Goal: Transaction & Acquisition: Book appointment/travel/reservation

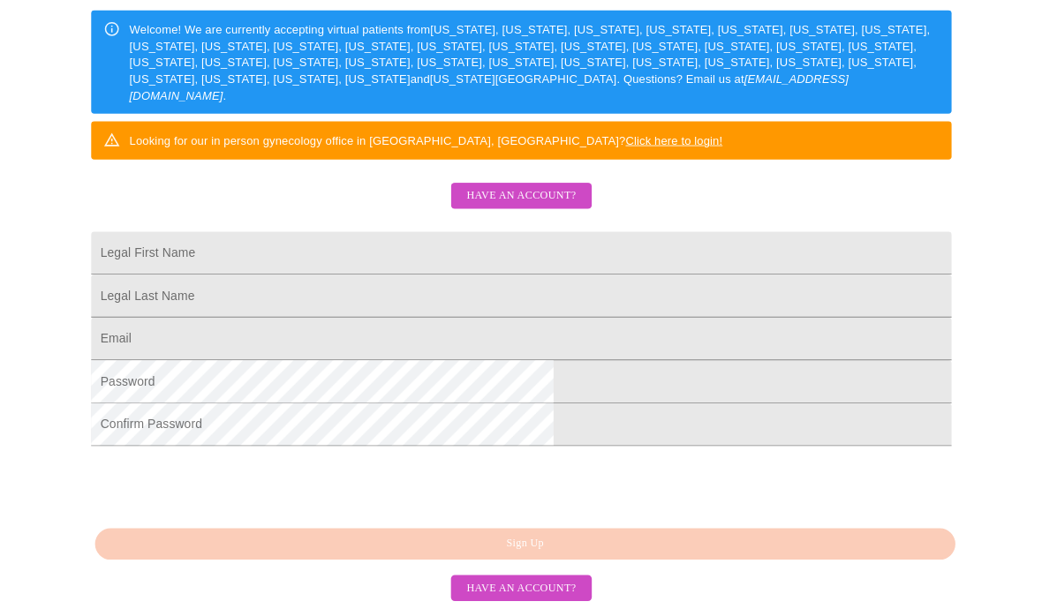
scroll to position [311, 0]
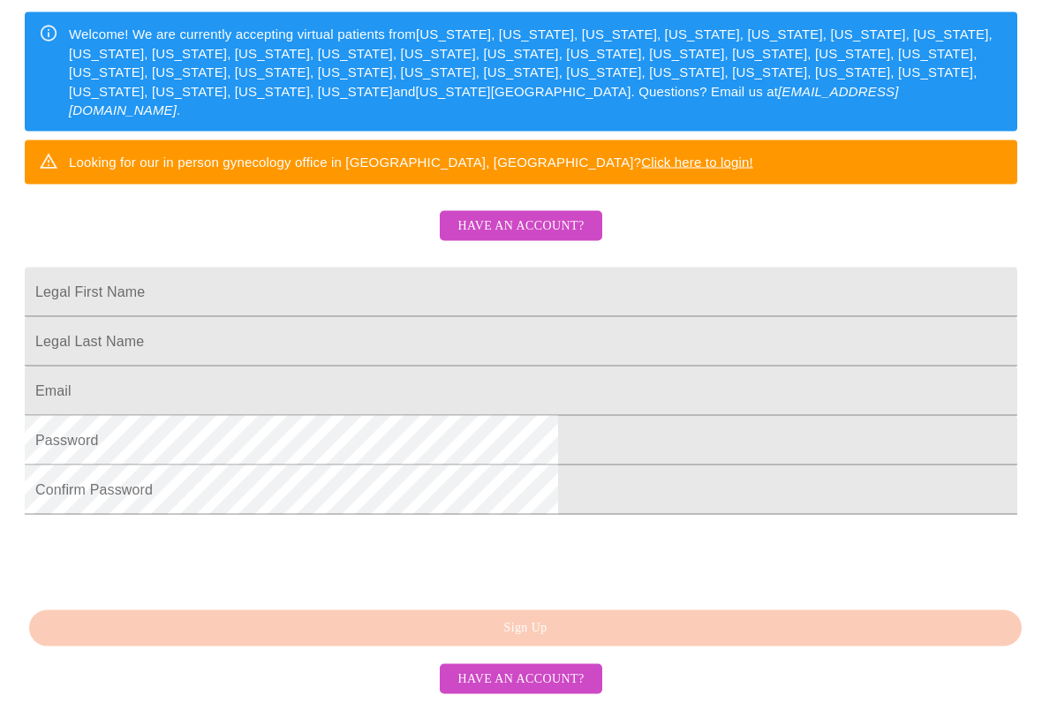
click at [391, 306] on input "Legal First Name" at bounding box center [521, 291] width 992 height 49
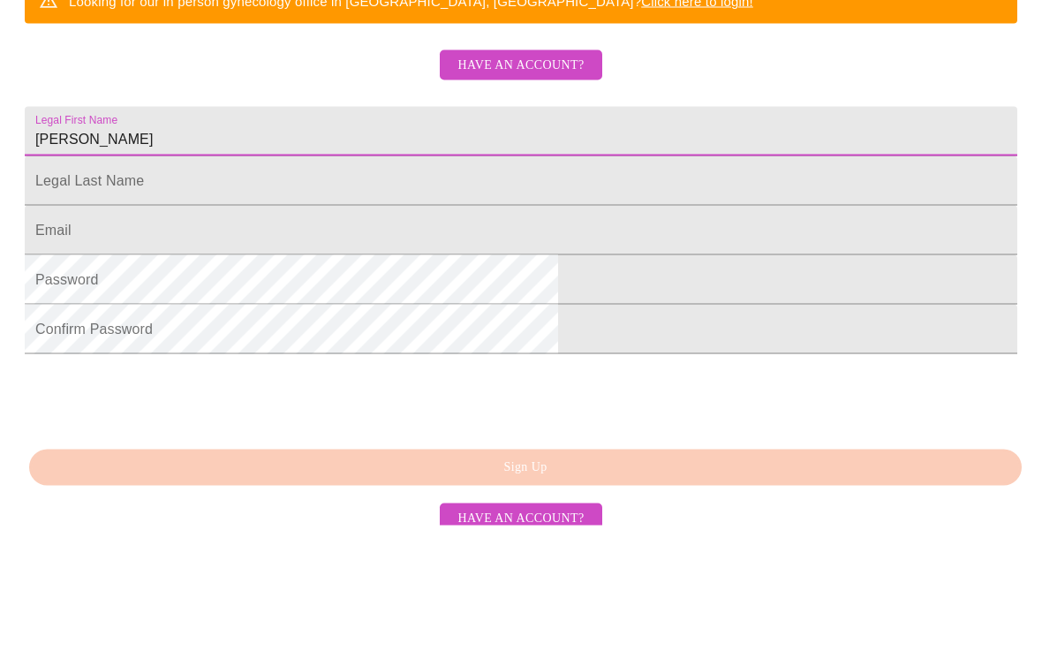
click at [544, 290] on input "Legal First Name" at bounding box center [521, 314] width 992 height 49
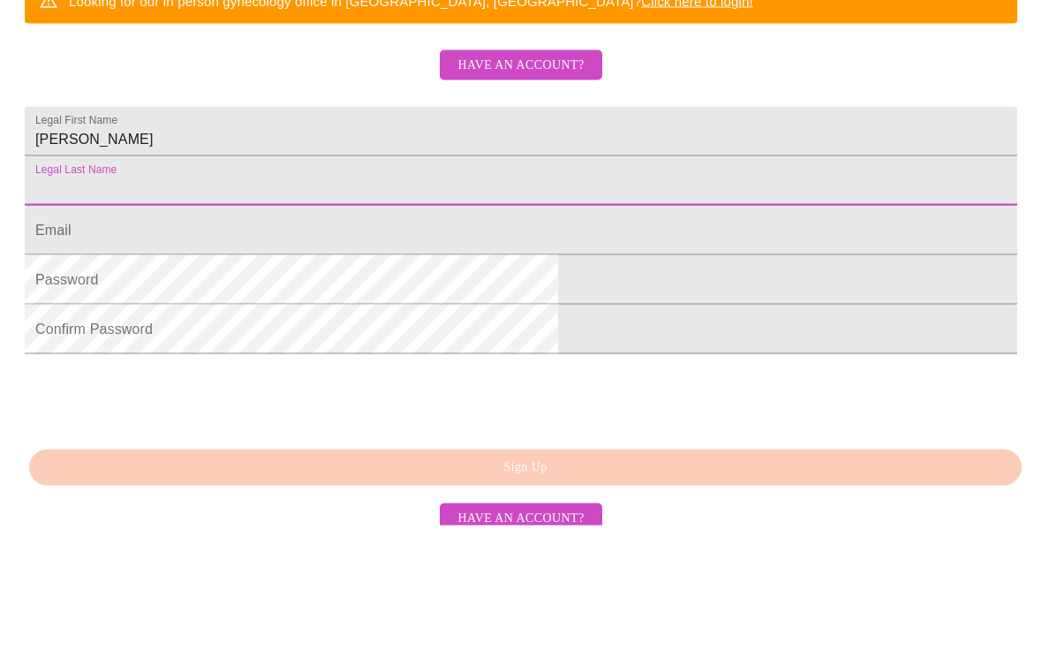
click at [549, 240] on input "Nataloe" at bounding box center [521, 264] width 992 height 49
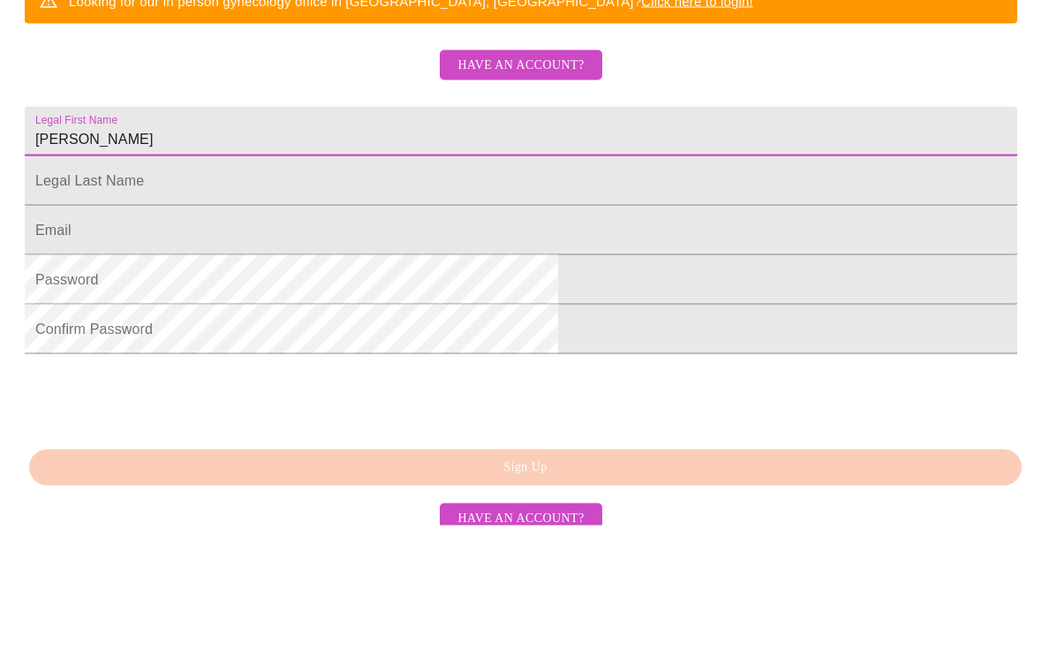
type input "Natalie"
click at [558, 290] on input "Legal First Name" at bounding box center [521, 314] width 992 height 49
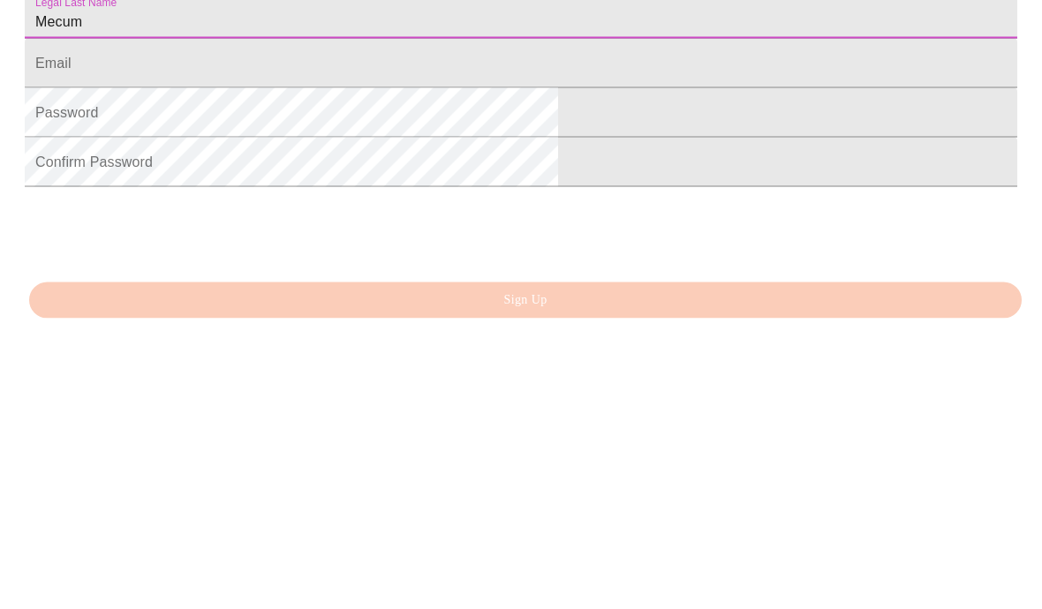
type input "Mecum"
click at [423, 329] on input "Legal First Name" at bounding box center [521, 353] width 992 height 49
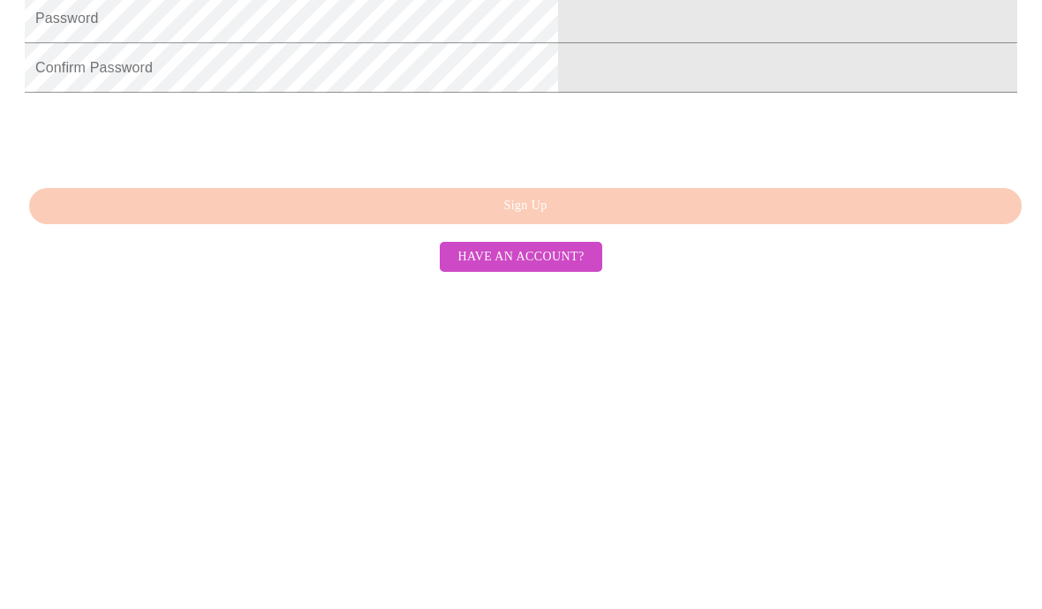
scroll to position [418, 0]
type input "Nadams5@aol.com"
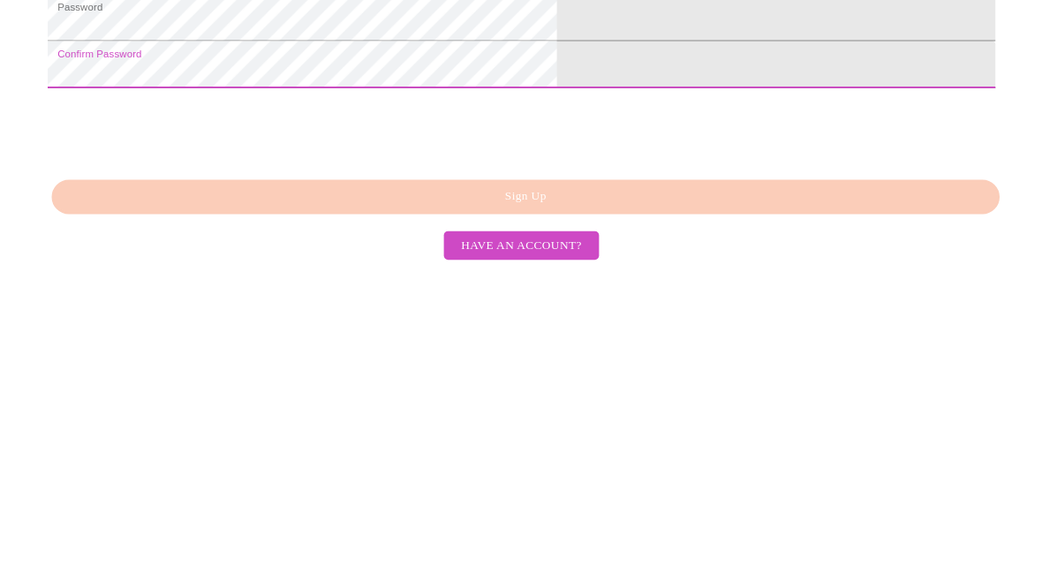
scroll to position [502, 0]
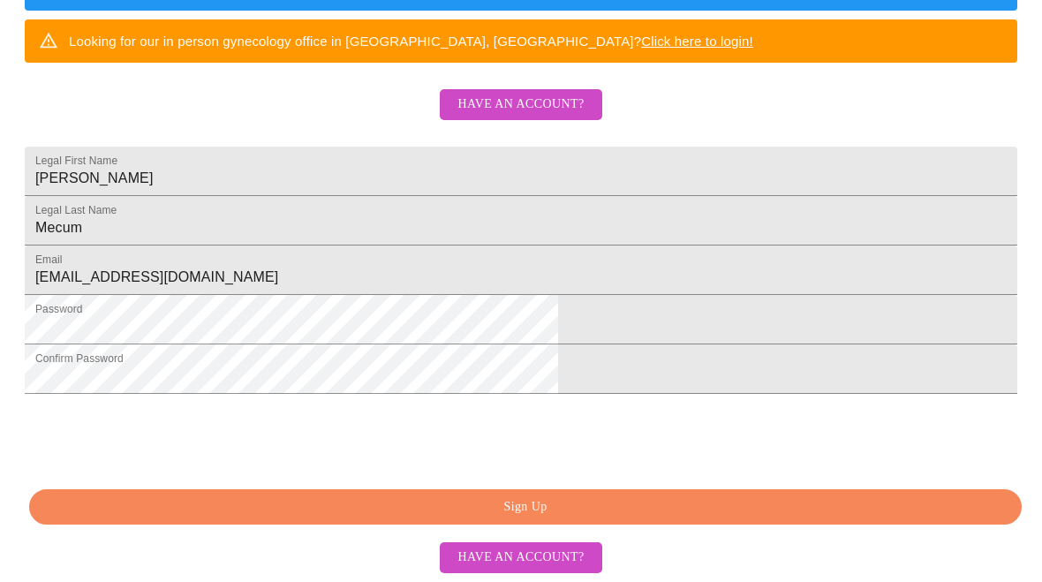
click at [573, 497] on span "Sign Up" at bounding box center [525, 507] width 952 height 22
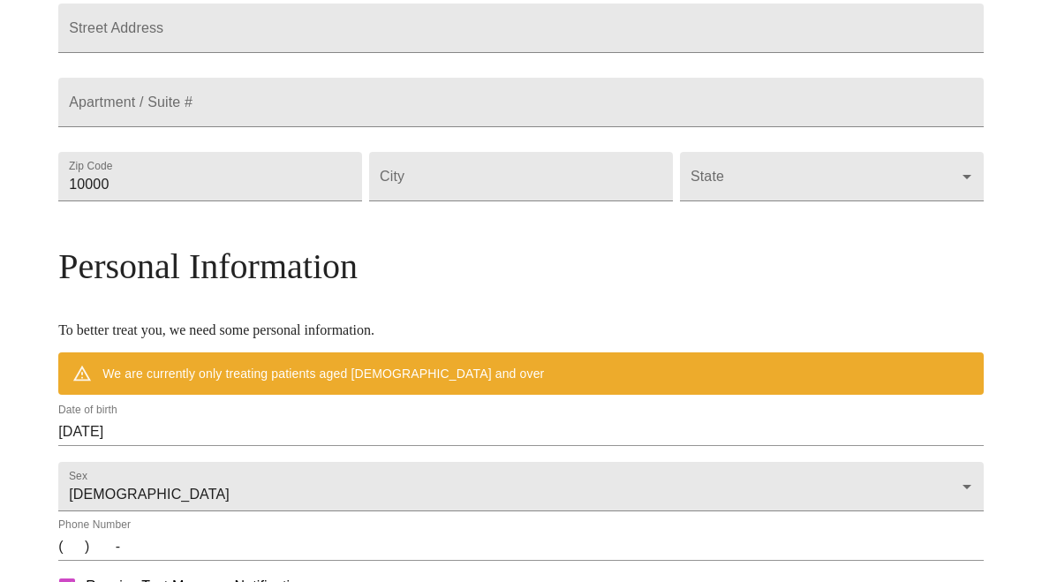
scroll to position [433, 0]
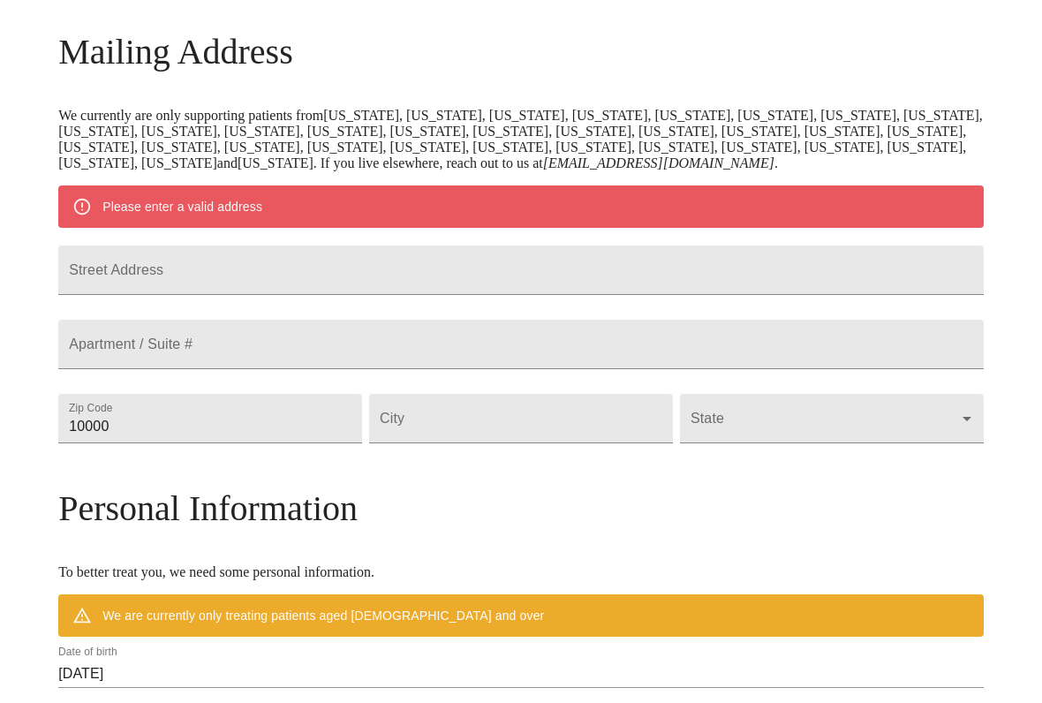
click at [379, 295] on input "Street Address" at bounding box center [520, 269] width 925 height 49
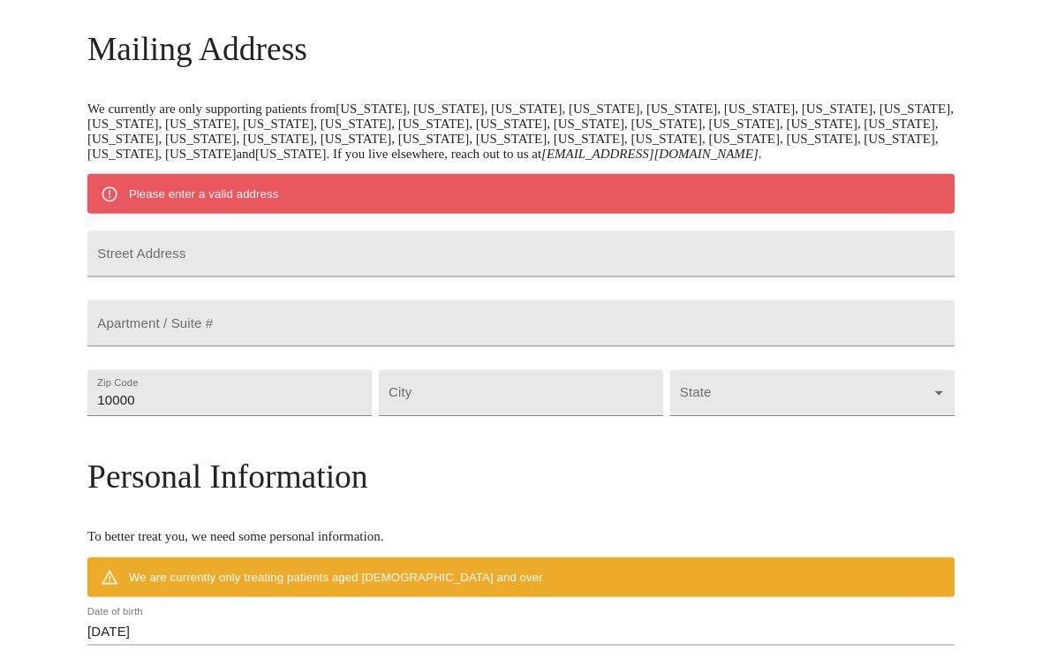
scroll to position [260, 0]
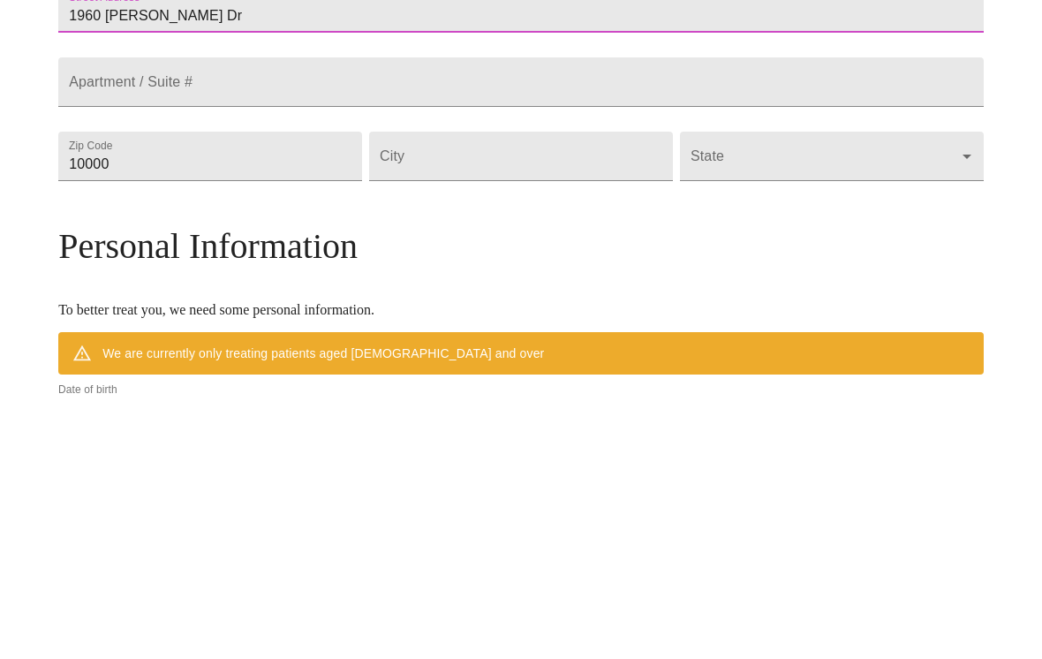
type input "1960 Von Hoff Dr"
click at [330, 395] on input "10000" at bounding box center [210, 419] width 304 height 49
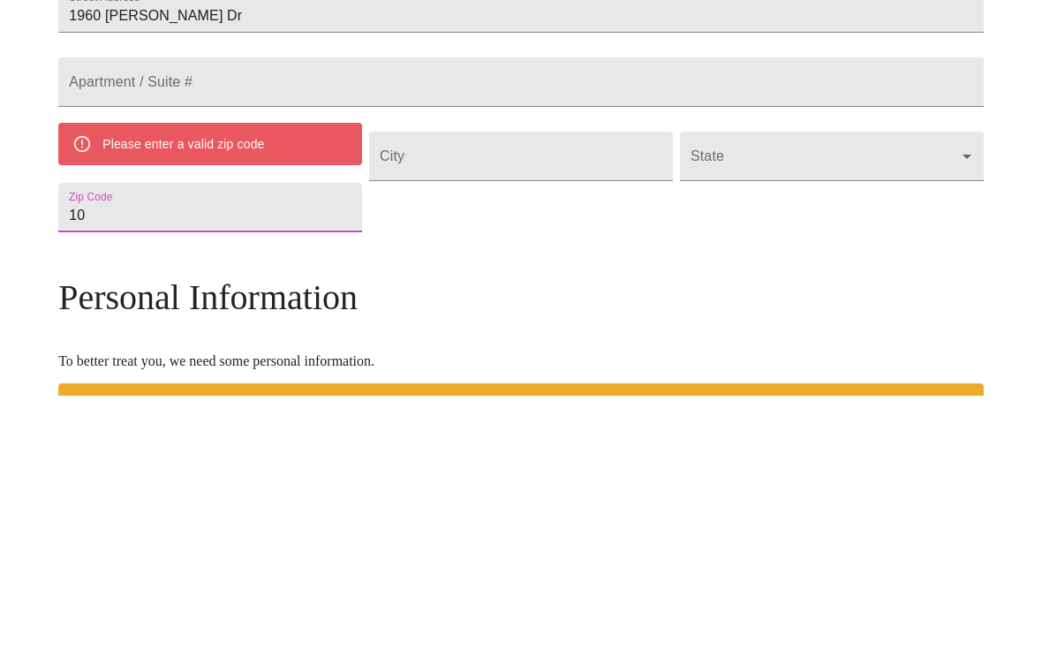
type input "1"
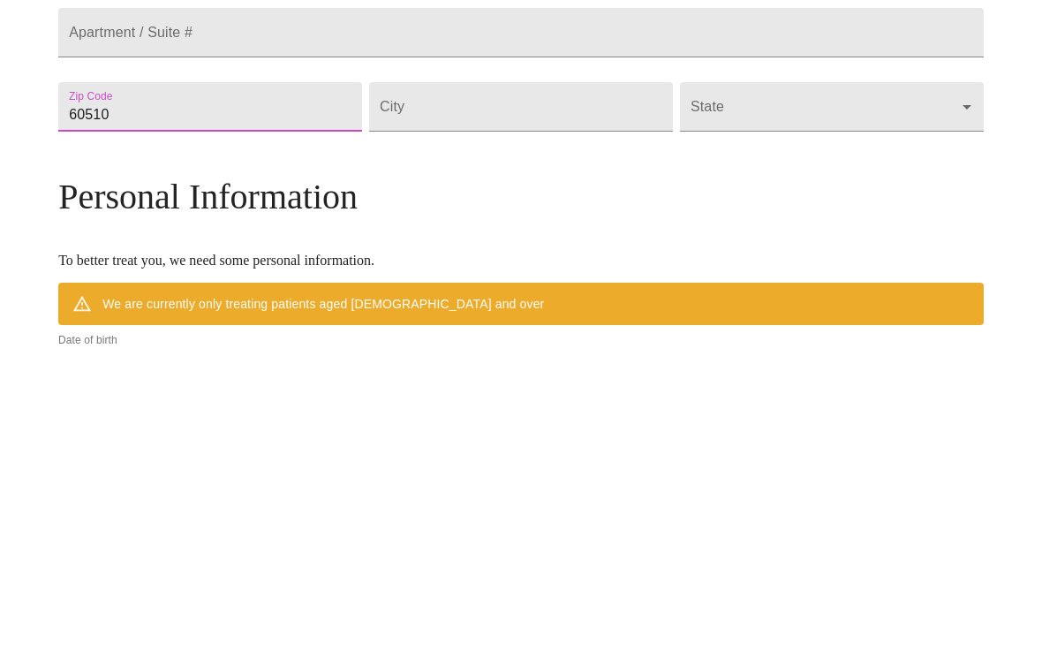
type input "60510"
click at [580, 395] on input "Street Address" at bounding box center [521, 419] width 304 height 49
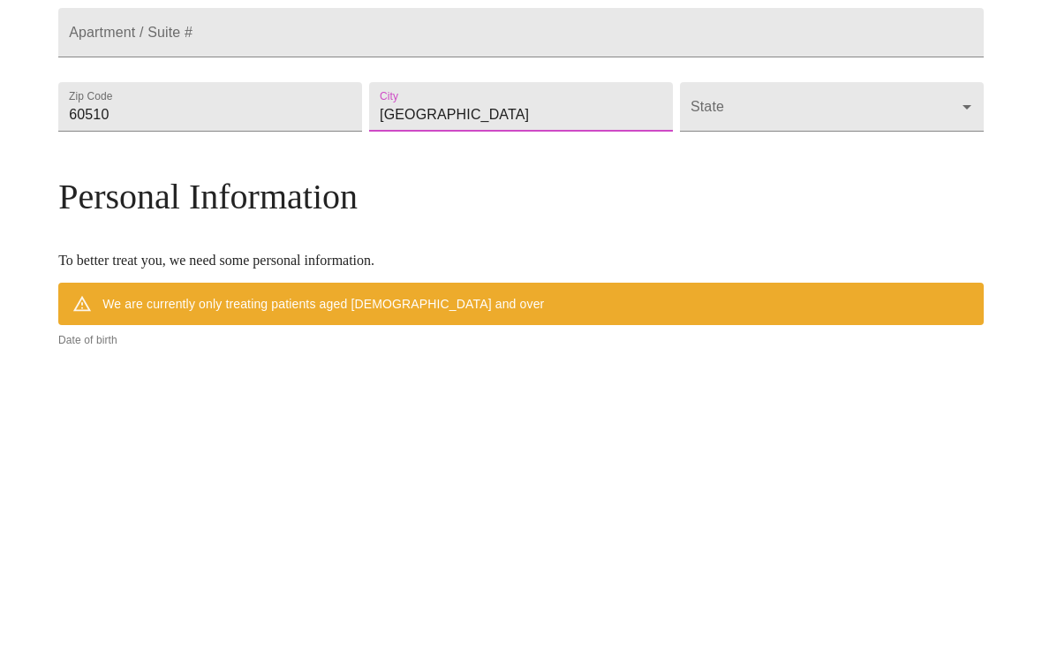
type input "Batavia"
click at [775, 190] on body "MyMenopauseRx Welcome to MyMenopauseRx Since it's your first time here, you'll …" at bounding box center [521, 444] width 1028 height 1392
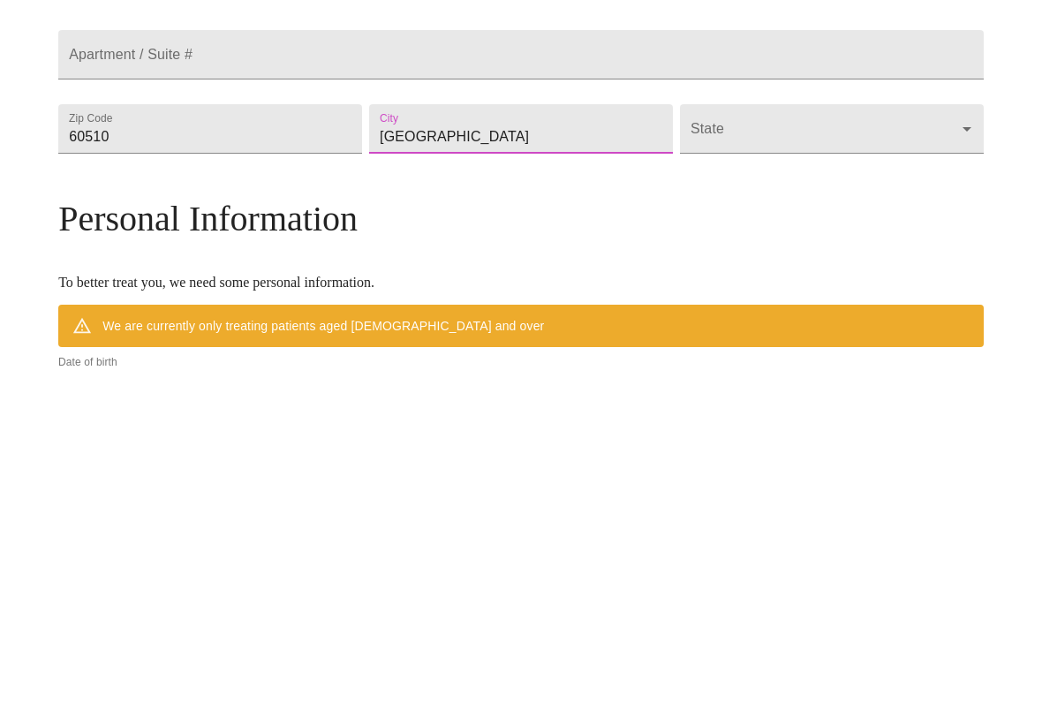
scroll to position [573, 0]
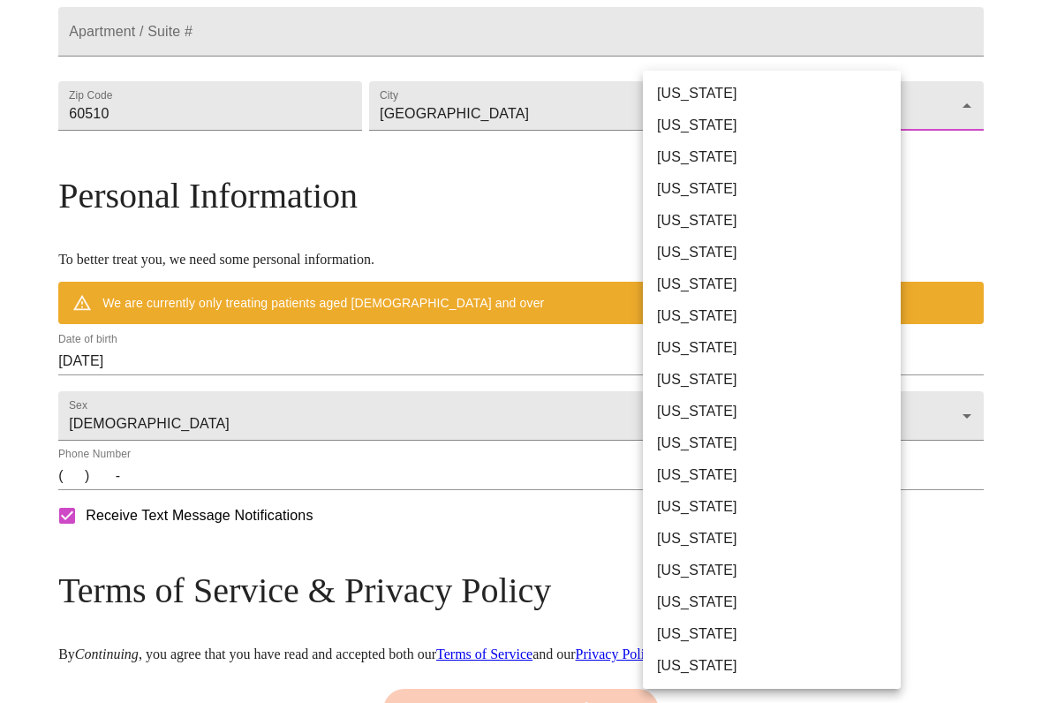
click at [726, 472] on li "Illinois" at bounding box center [772, 475] width 258 height 32
type input "Illinois"
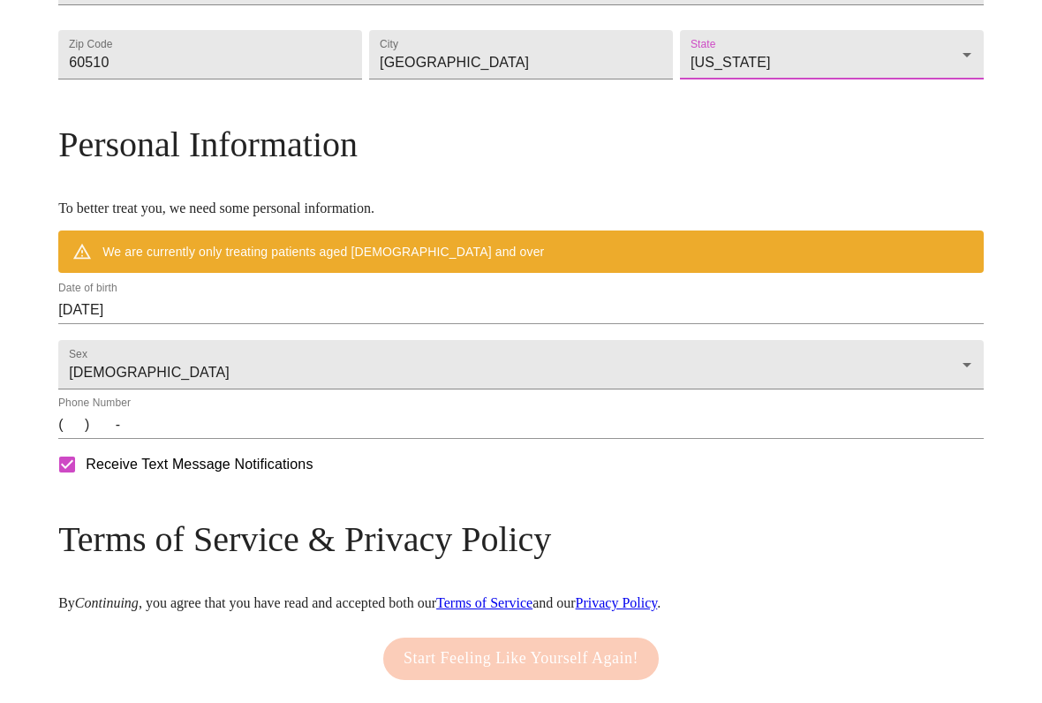
click at [303, 324] on input "09/24/2025" at bounding box center [520, 310] width 925 height 28
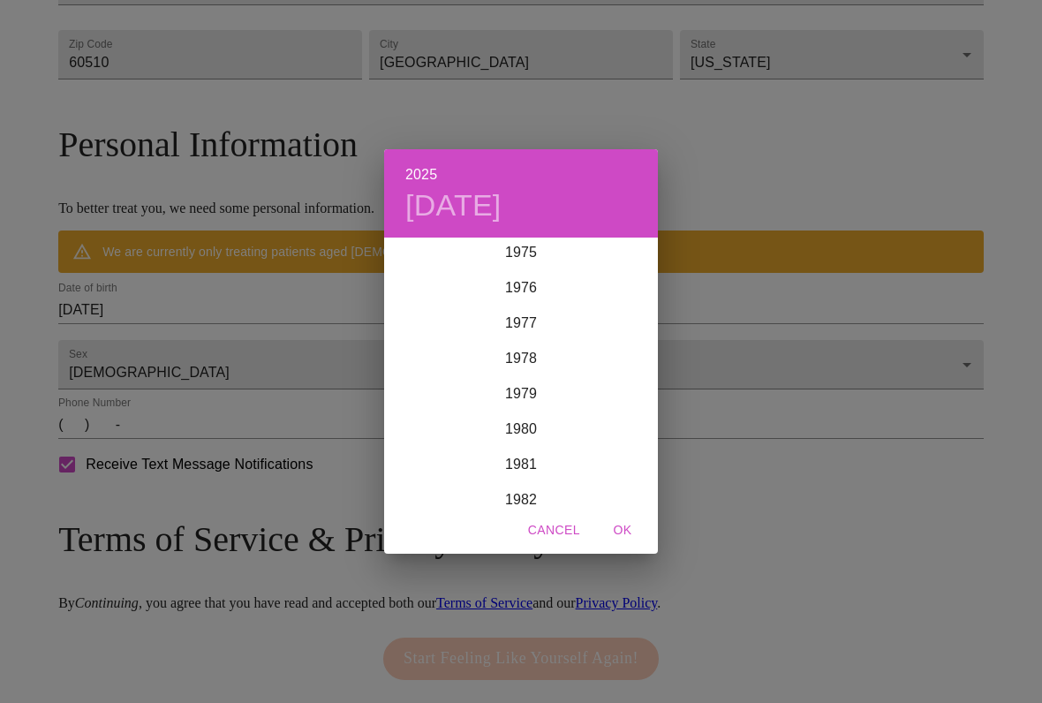
scroll to position [2635, 0]
click at [537, 337] on div "1976" at bounding box center [521, 341] width 274 height 35
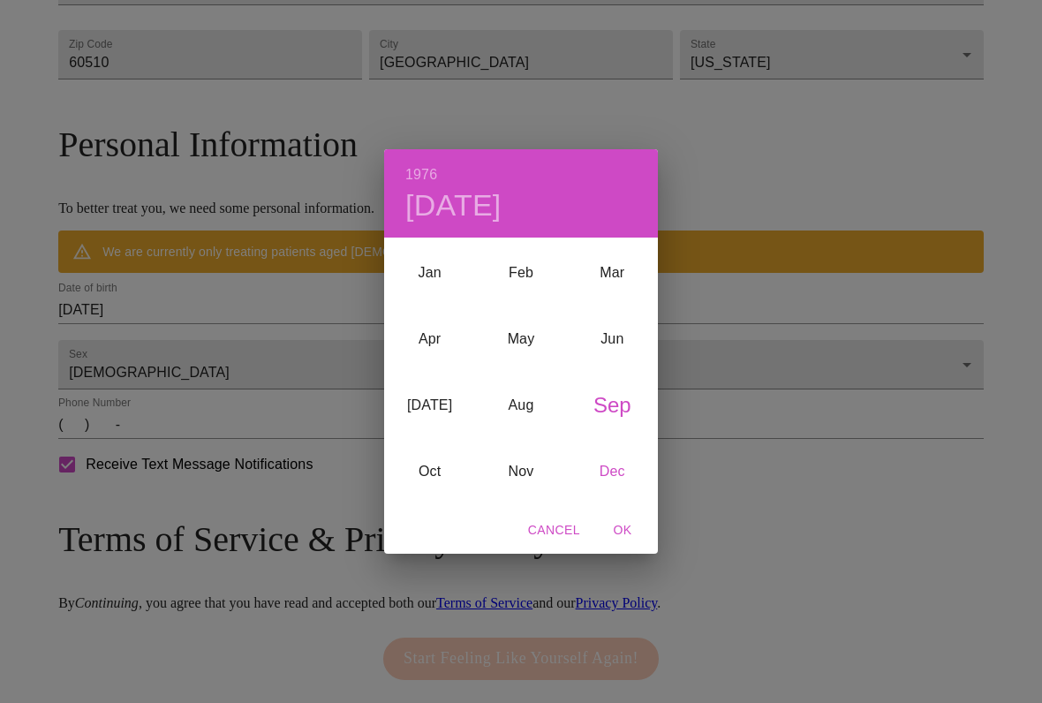
click at [614, 468] on div "Dec" at bounding box center [612, 472] width 91 height 66
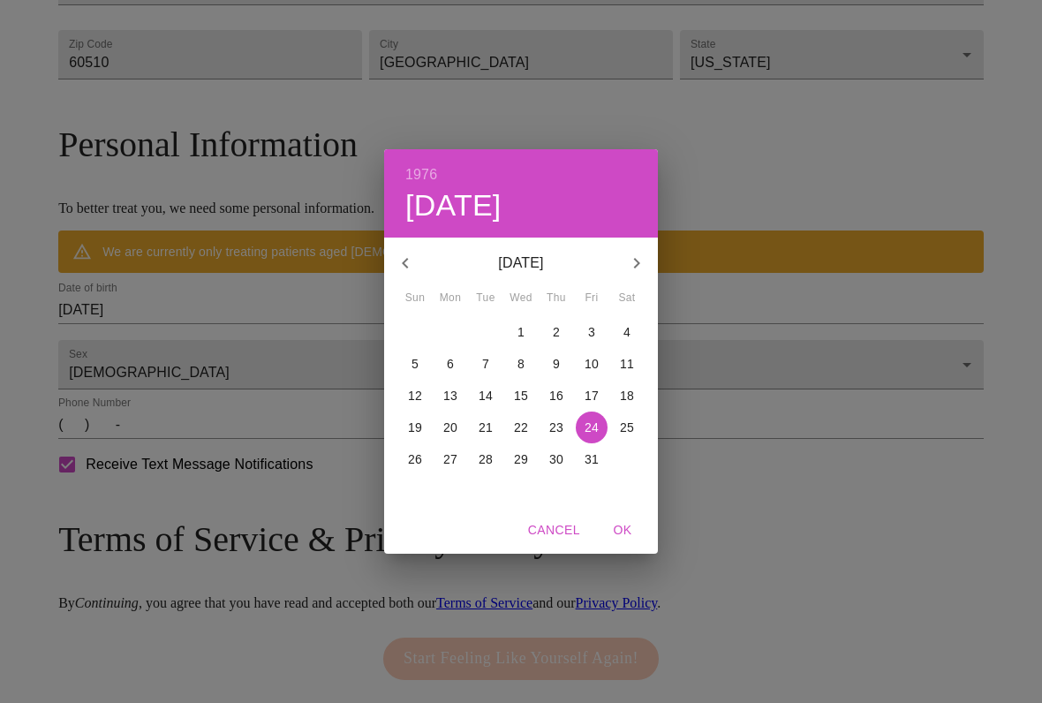
click at [419, 358] on span "5" at bounding box center [415, 364] width 32 height 18
click at [631, 530] on span "OK" at bounding box center [622, 530] width 42 height 22
type input "12/05/1976"
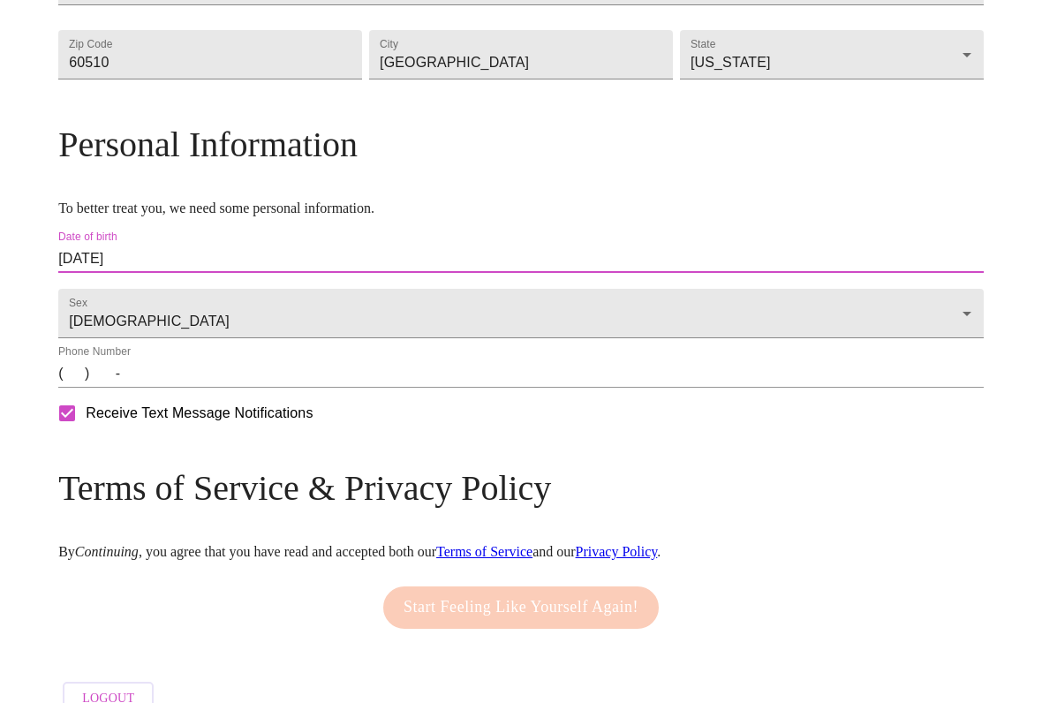
click at [187, 388] on input "(   )    -" at bounding box center [520, 373] width 925 height 28
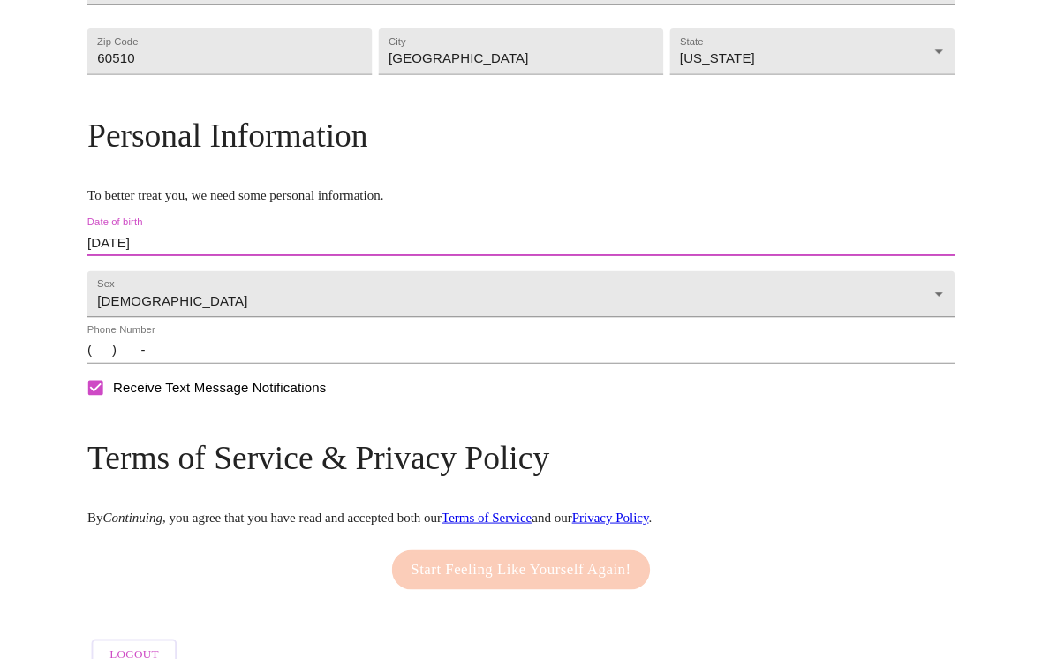
scroll to position [572, 0]
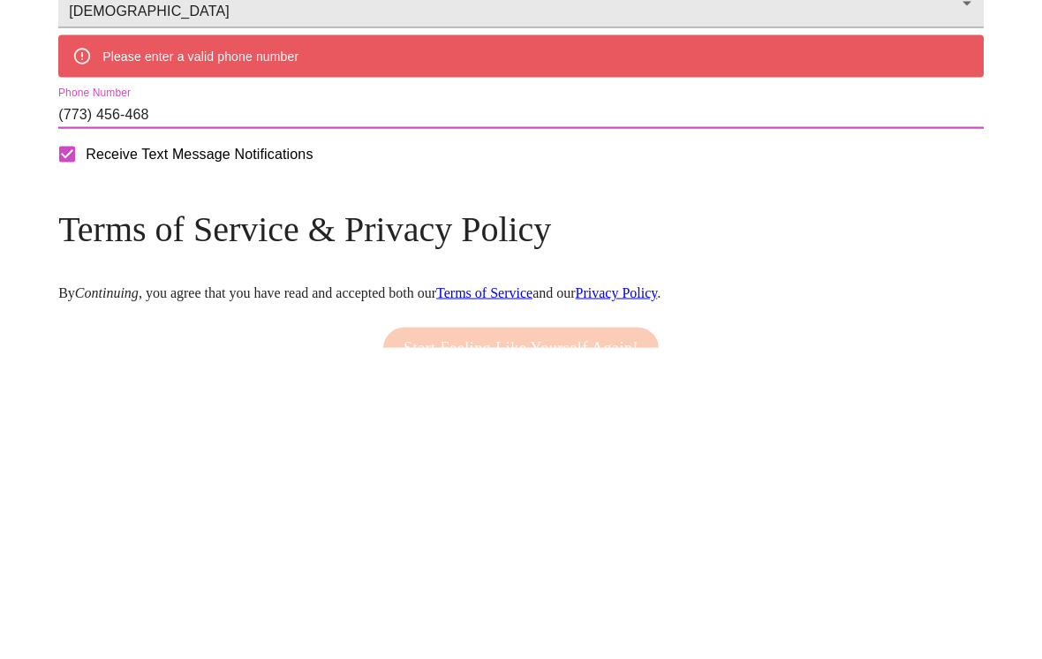
type input "(773) 456-4684"
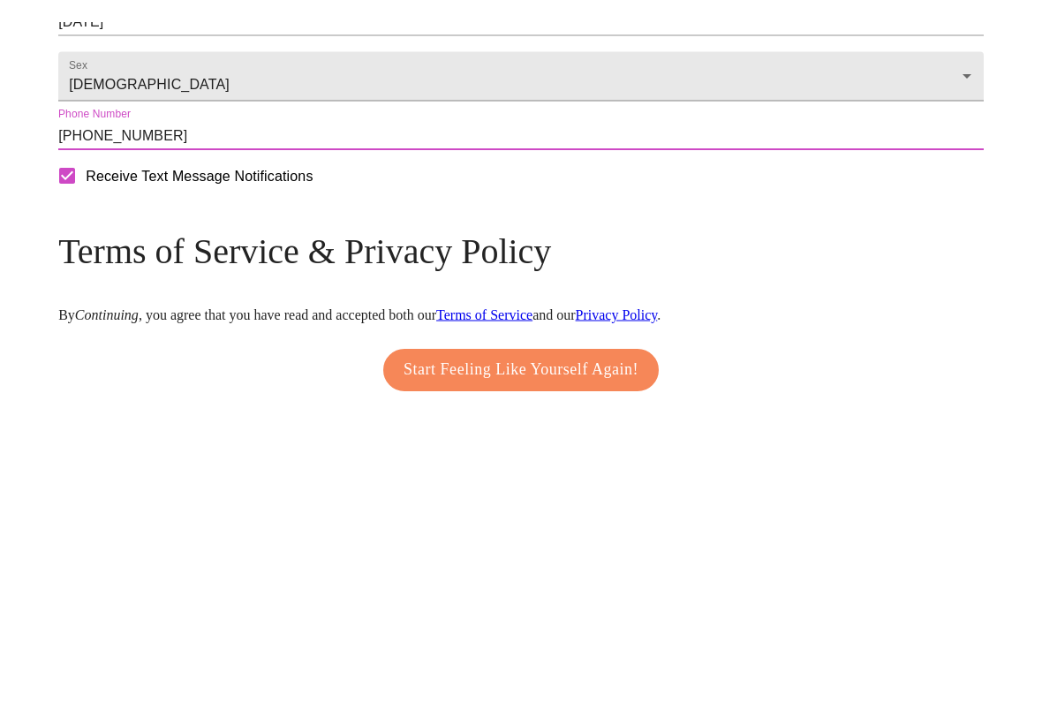
scroll to position [698, 0]
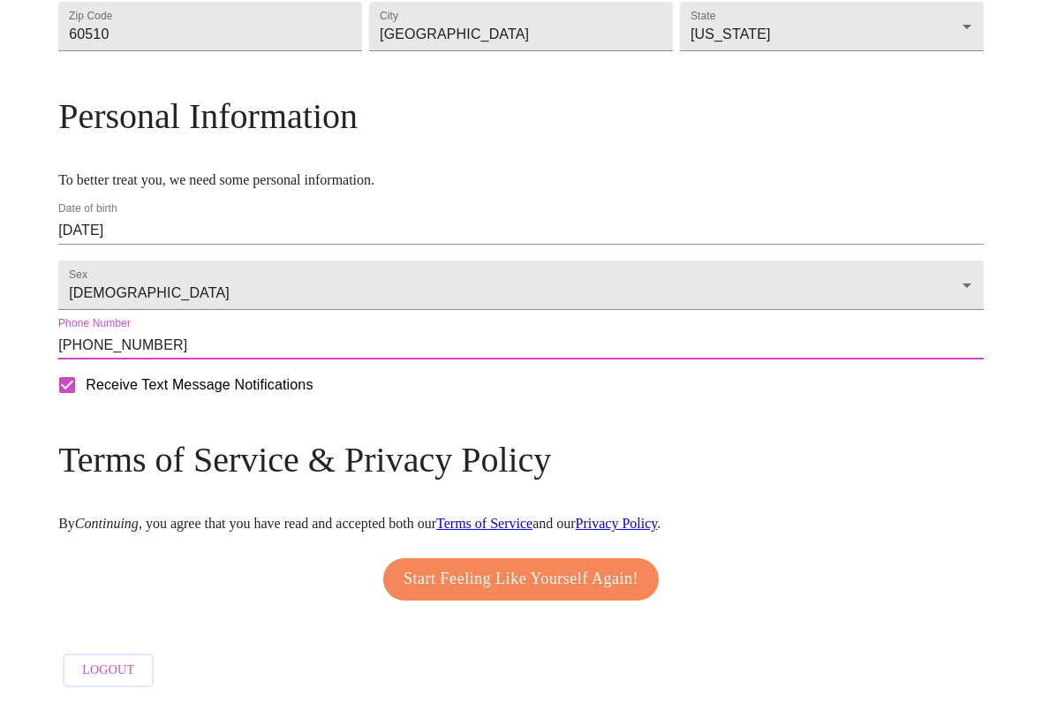
click at [531, 573] on span "Start Feeling Like Yourself Again!" at bounding box center [520, 579] width 235 height 28
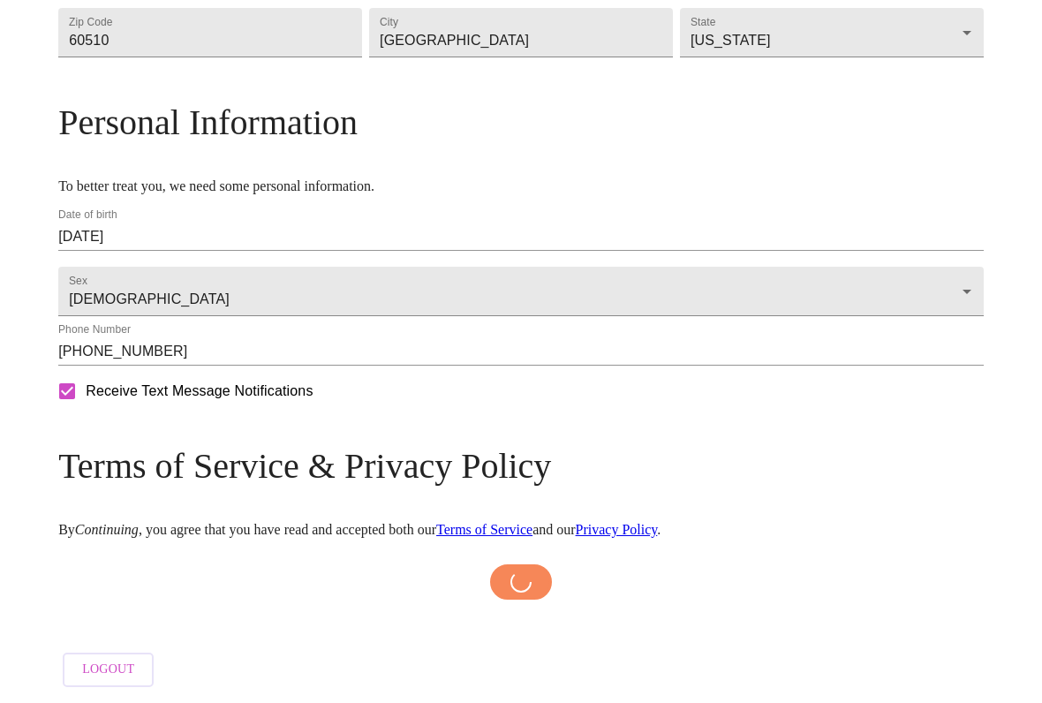
scroll to position [692, 0]
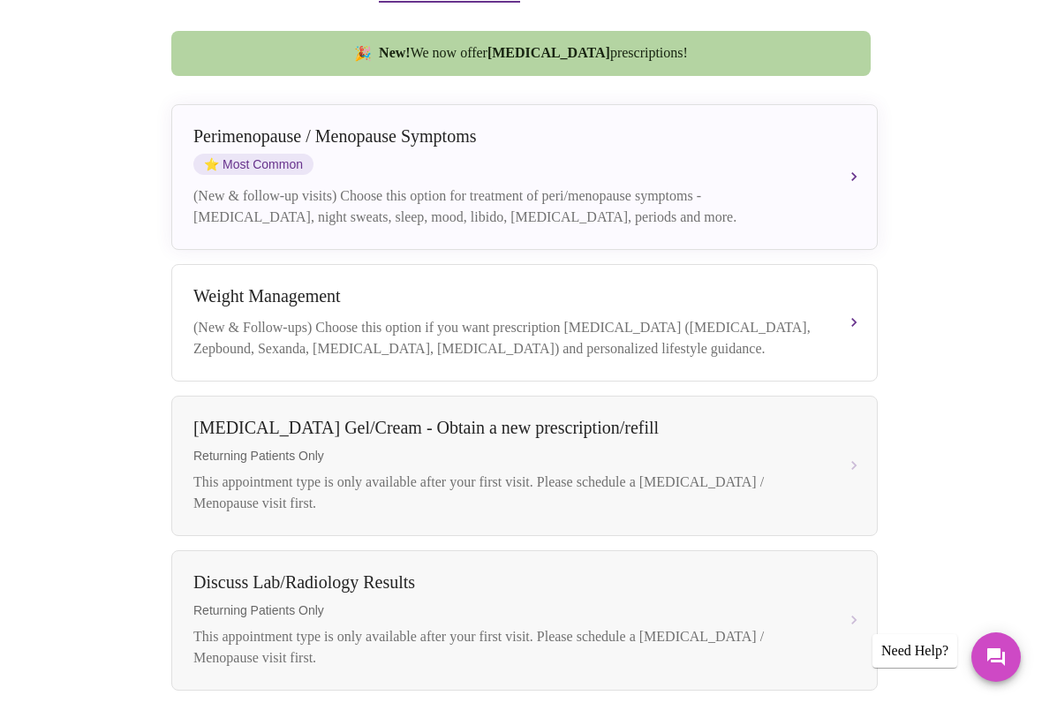
scroll to position [421, 0]
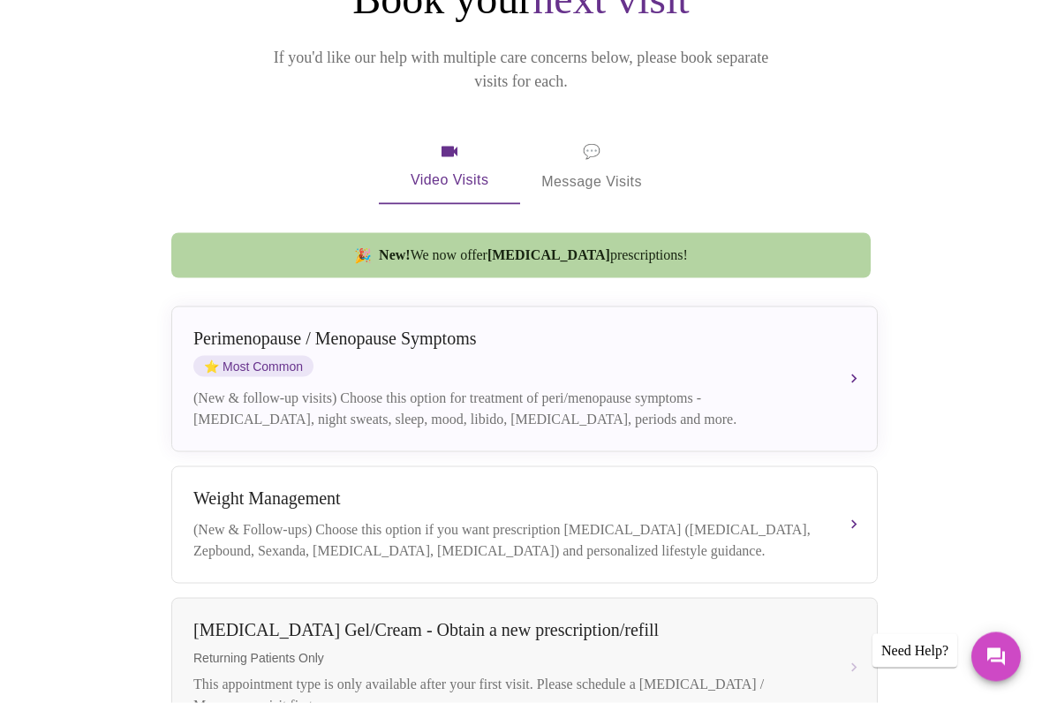
click at [757, 358] on div "Perimenopause / Menopause Symptoms ⭐ Most Common (New & follow-up visits) Choos…" at bounding box center [524, 379] width 662 height 102
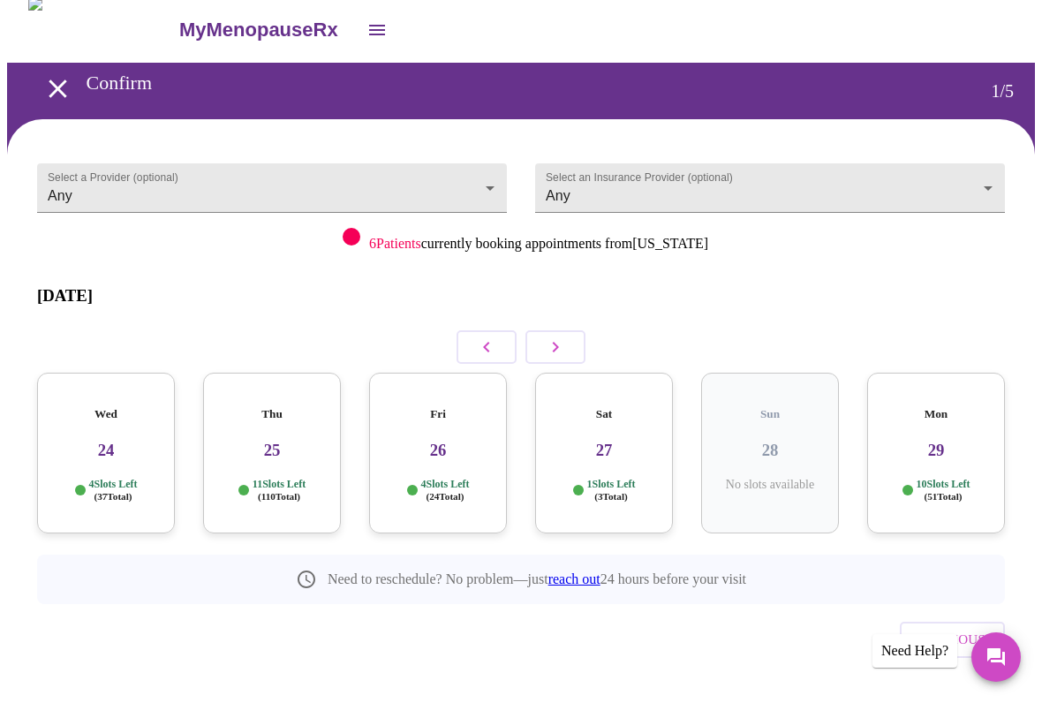
click at [624, 440] on div "Sat 27 1 Slots Left ( 3 Total)" at bounding box center [604, 453] width 138 height 161
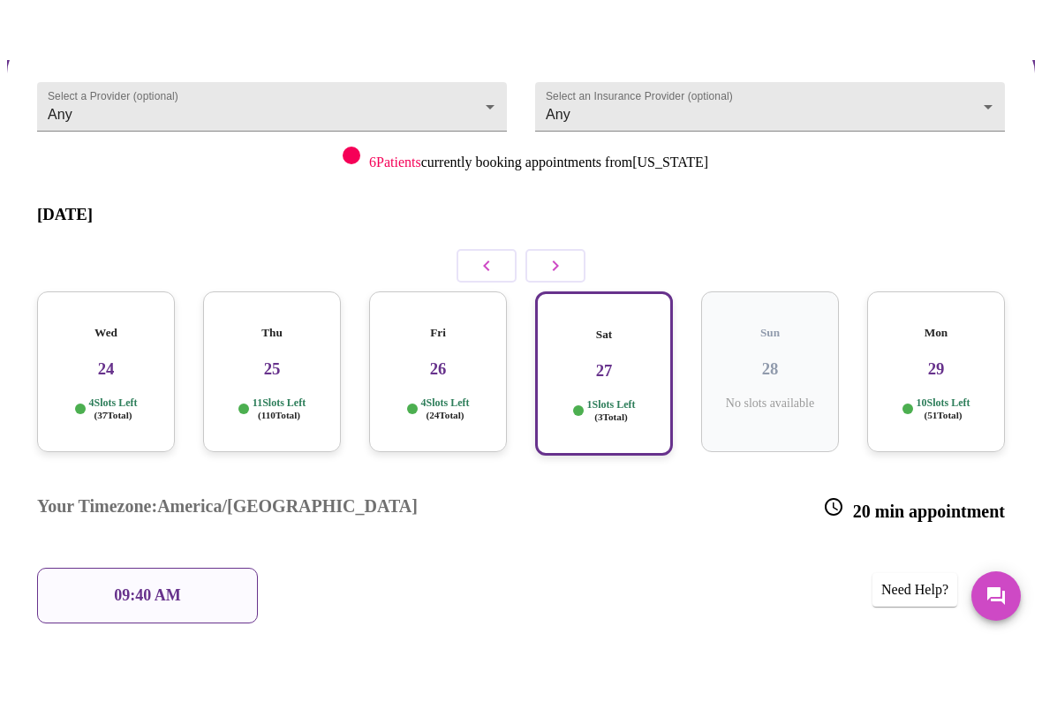
scroll to position [151, 0]
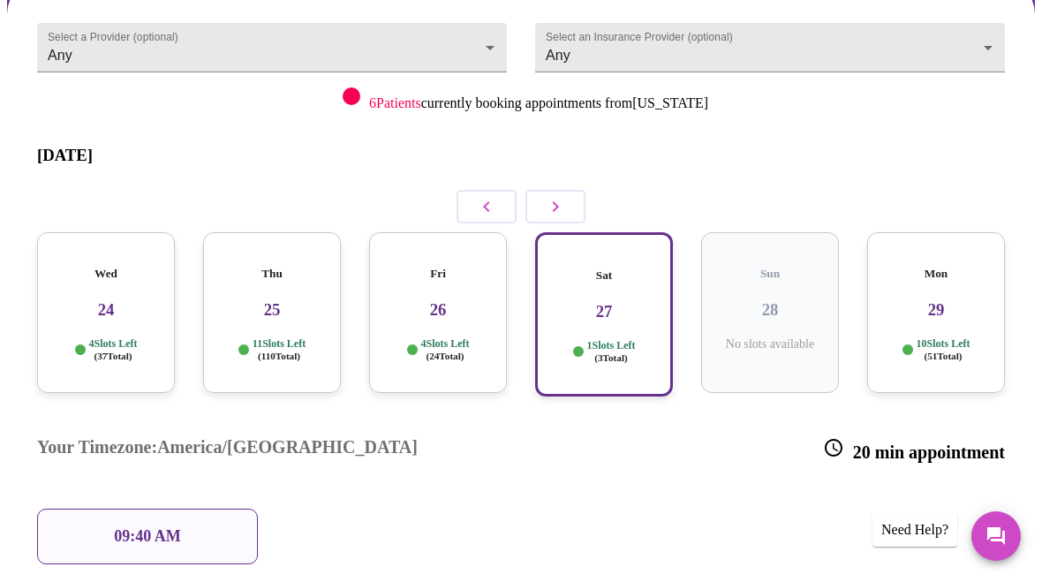
click at [449, 290] on div "Fri 26 4 Slots Left ( 24 Total)" at bounding box center [438, 312] width 138 height 161
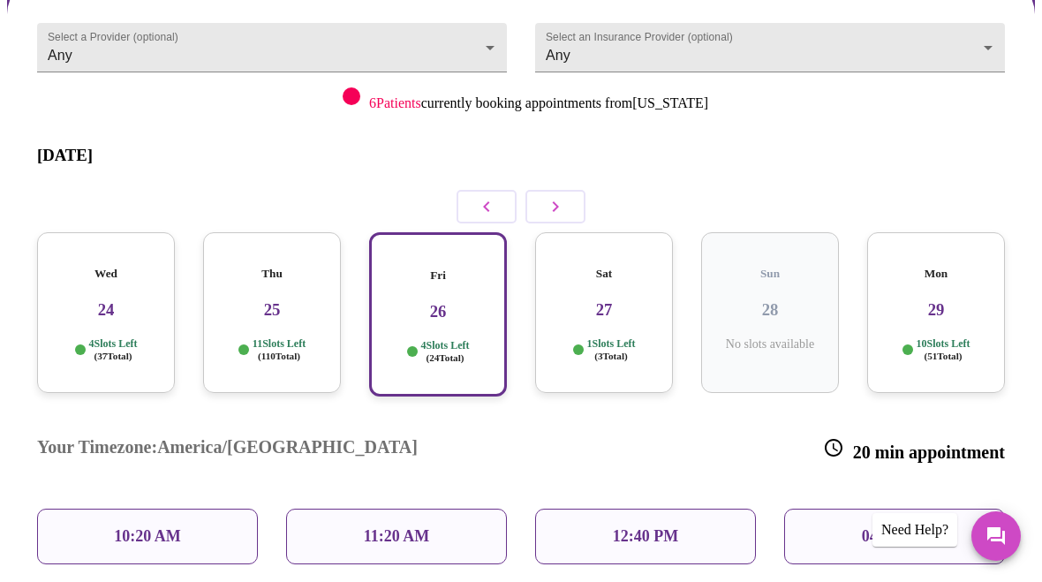
click at [938, 304] on div "Mon 29 10 Slots Left ( 51 Total)" at bounding box center [936, 312] width 138 height 161
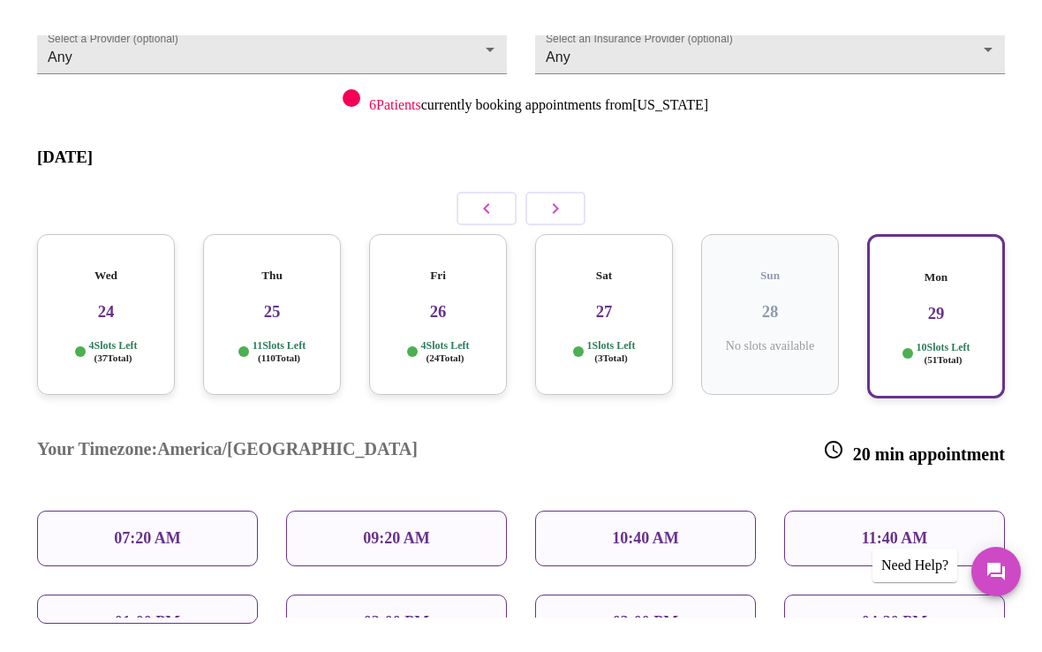
scroll to position [169, 0]
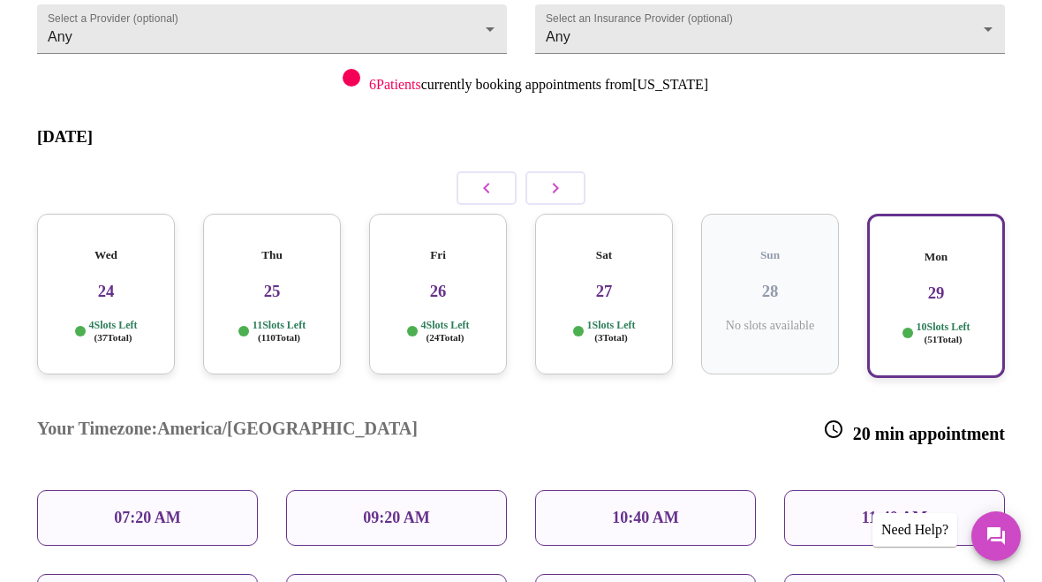
click at [923, 283] on h3 "29" at bounding box center [936, 292] width 106 height 19
click at [444, 282] on h3 "26" at bounding box center [437, 291] width 109 height 19
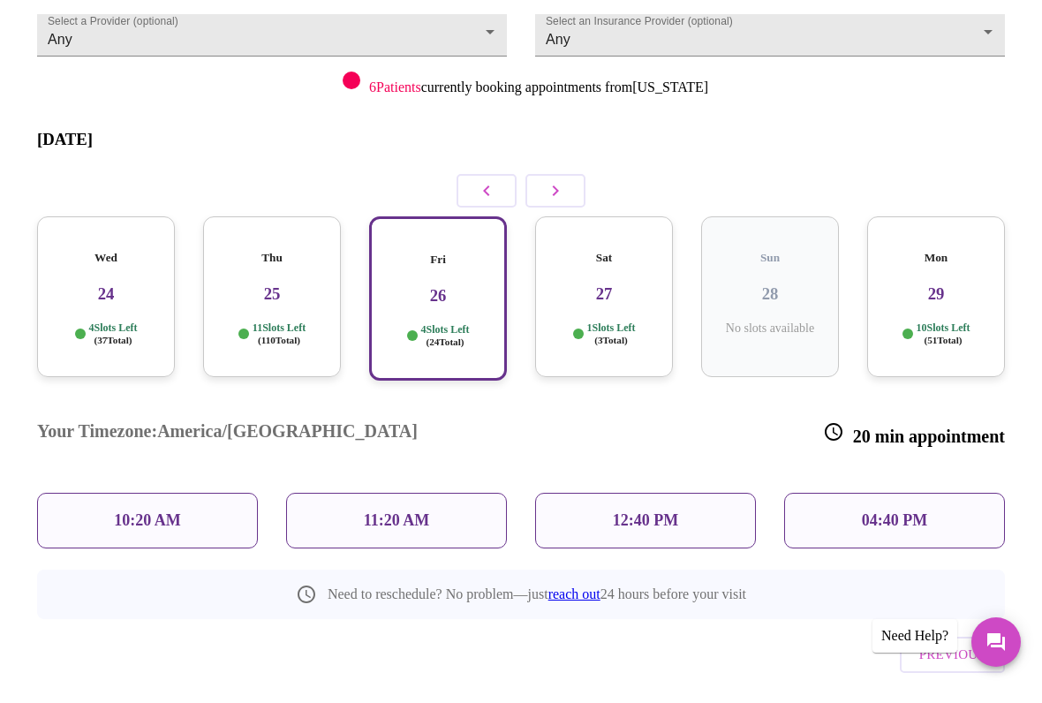
scroll to position [153, 0]
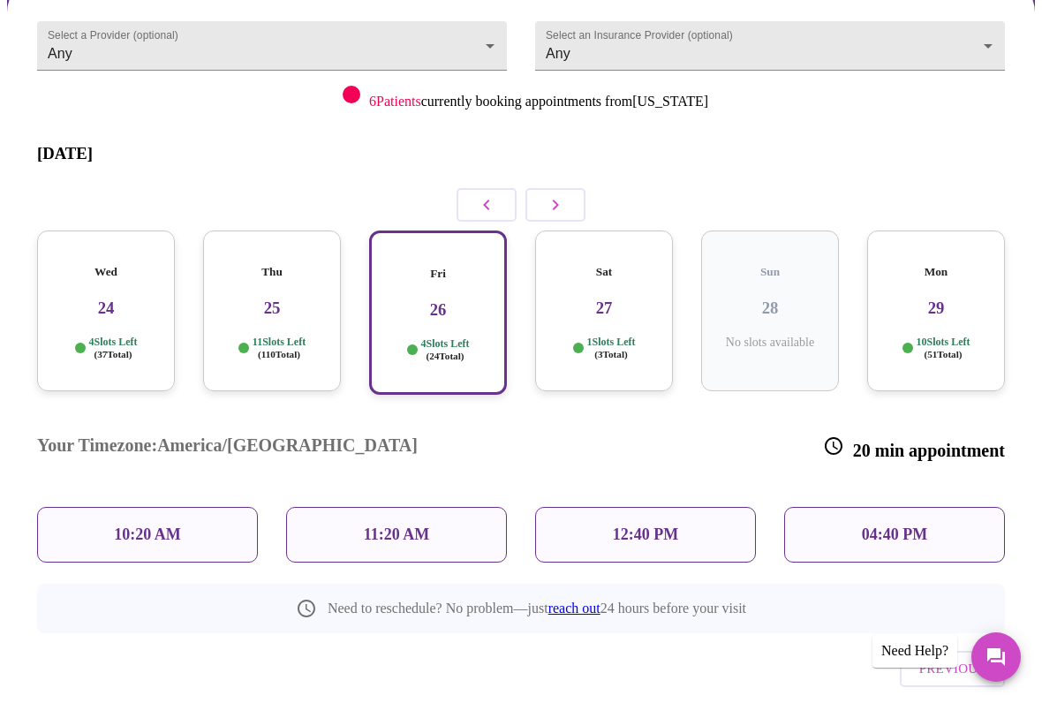
click at [742, 507] on div "12:40 PM" at bounding box center [645, 535] width 221 height 56
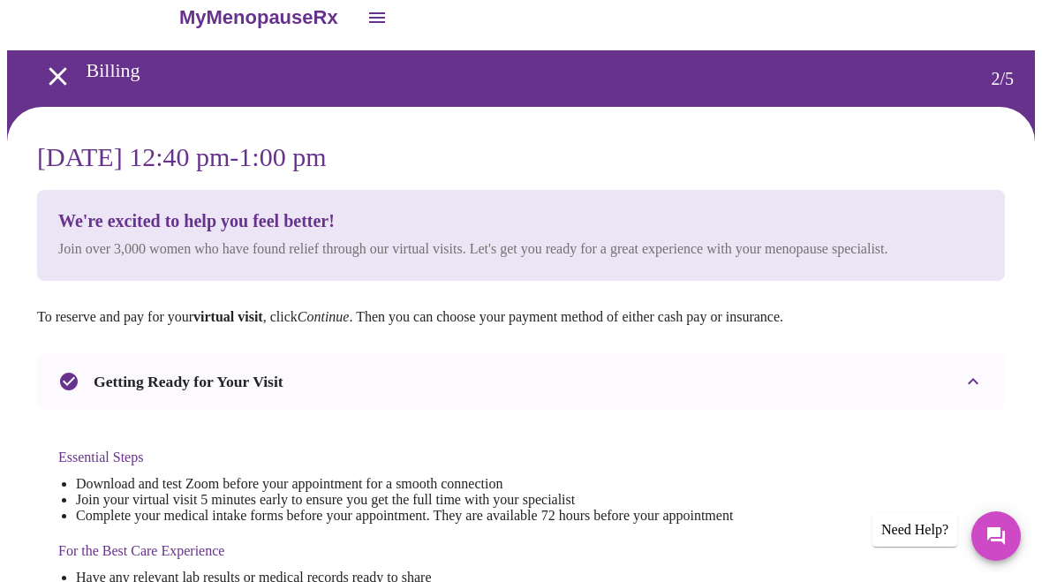
scroll to position [0, 0]
